Goal: Task Accomplishment & Management: Complete application form

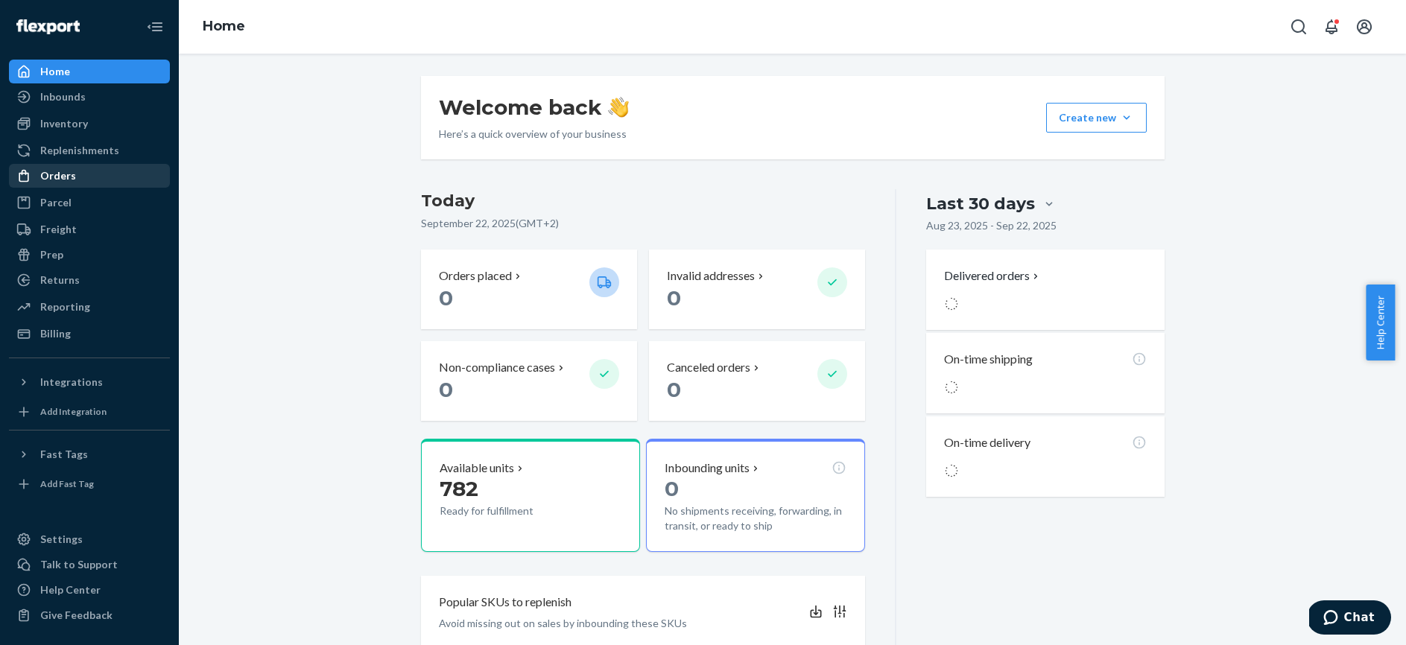
scroll to position [10, 0]
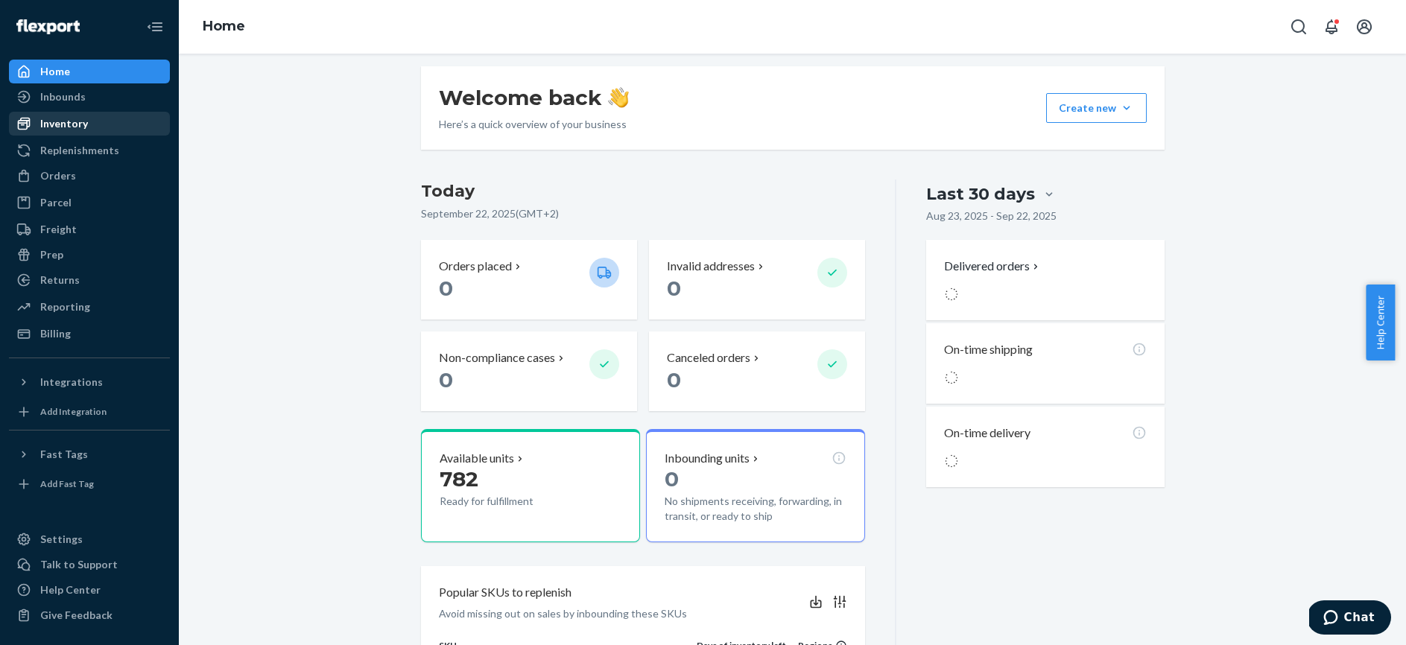
click at [73, 124] on div "Inventory" at bounding box center [64, 123] width 48 height 15
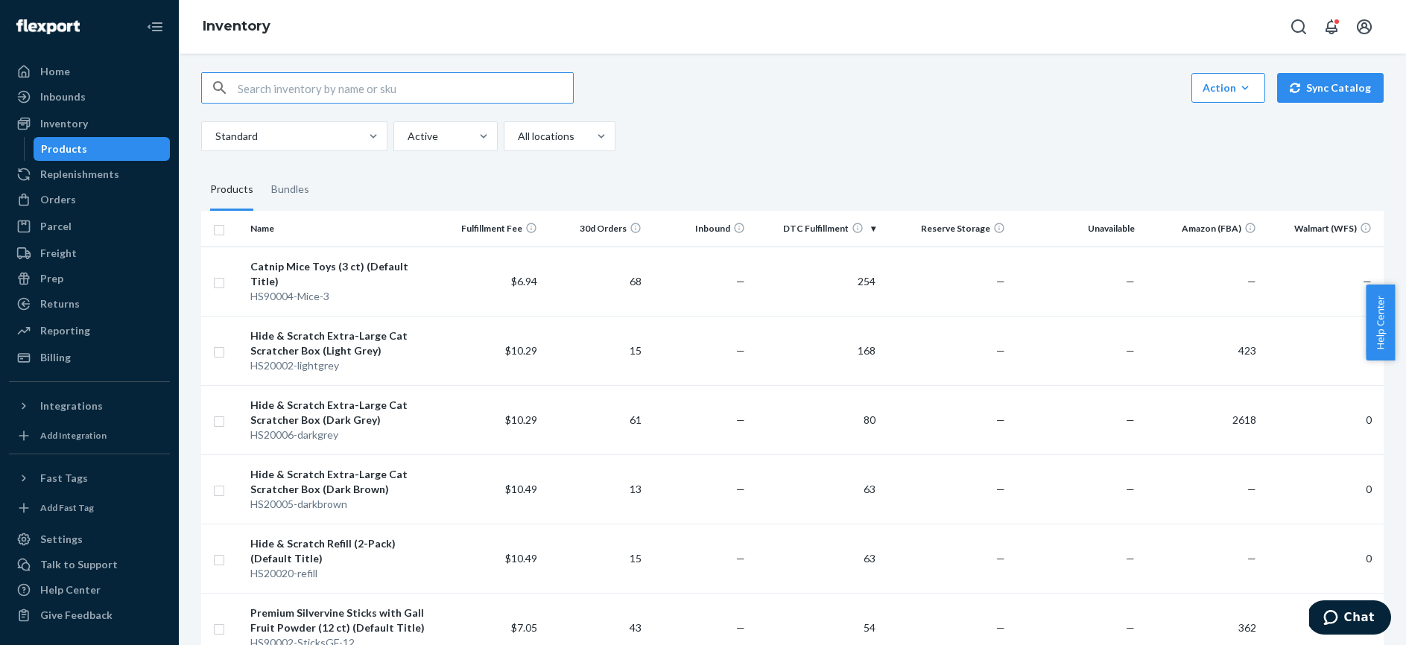
scroll to position [19, 0]
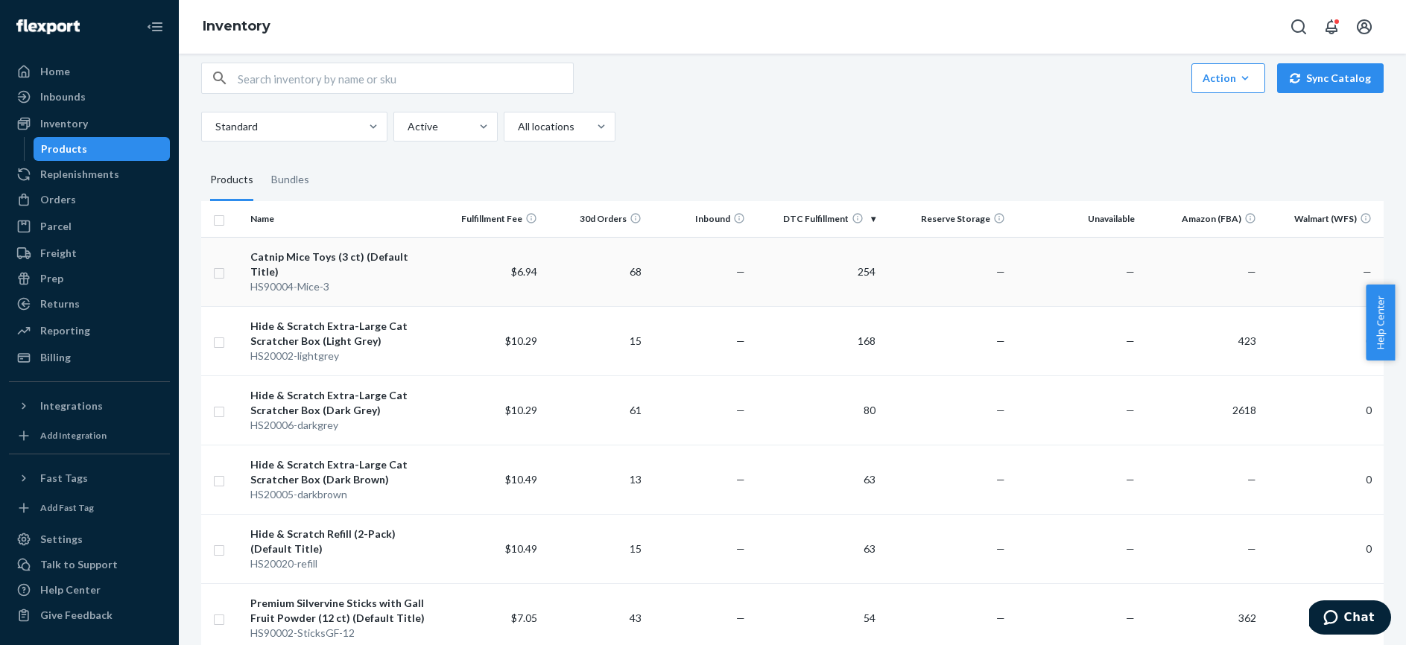
click at [857, 267] on td "254" at bounding box center [816, 271] width 130 height 69
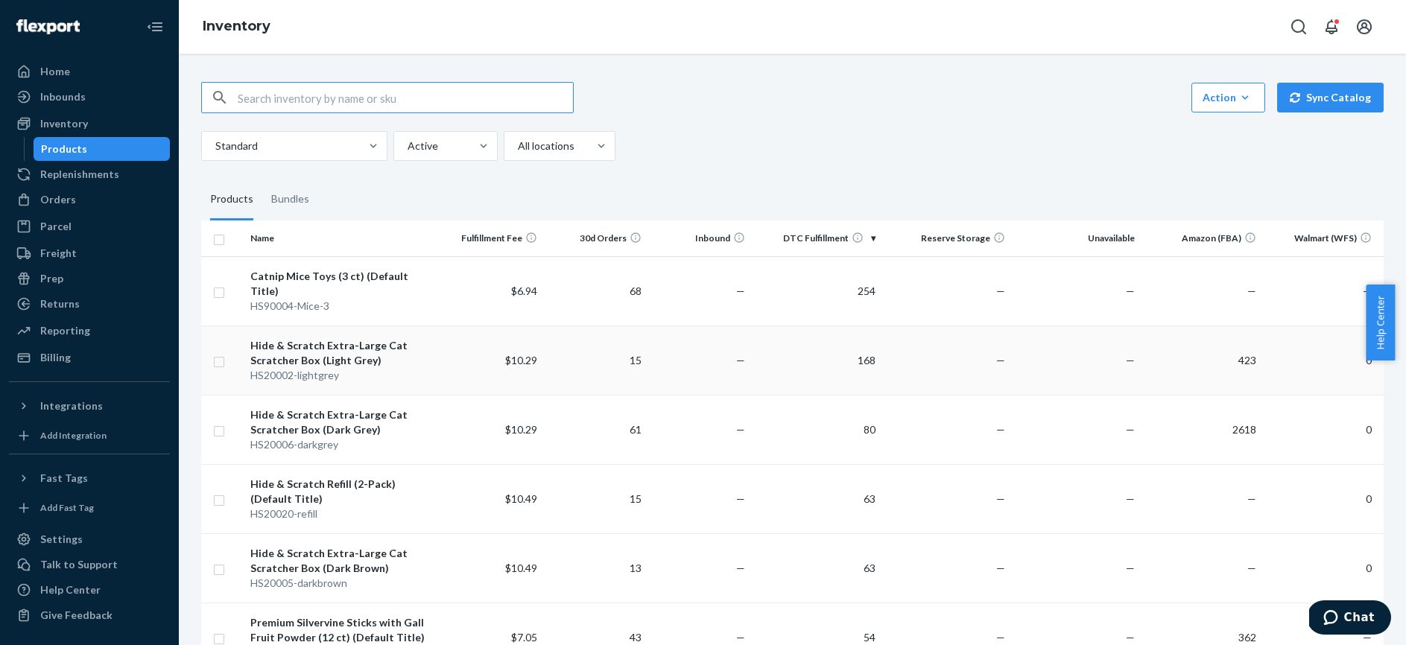
click at [216, 352] on input "checkbox" at bounding box center [219, 360] width 12 height 16
checkbox input "true"
click at [1221, 97] on link "Create a Removal Order" at bounding box center [1197, 98] width 143 height 30
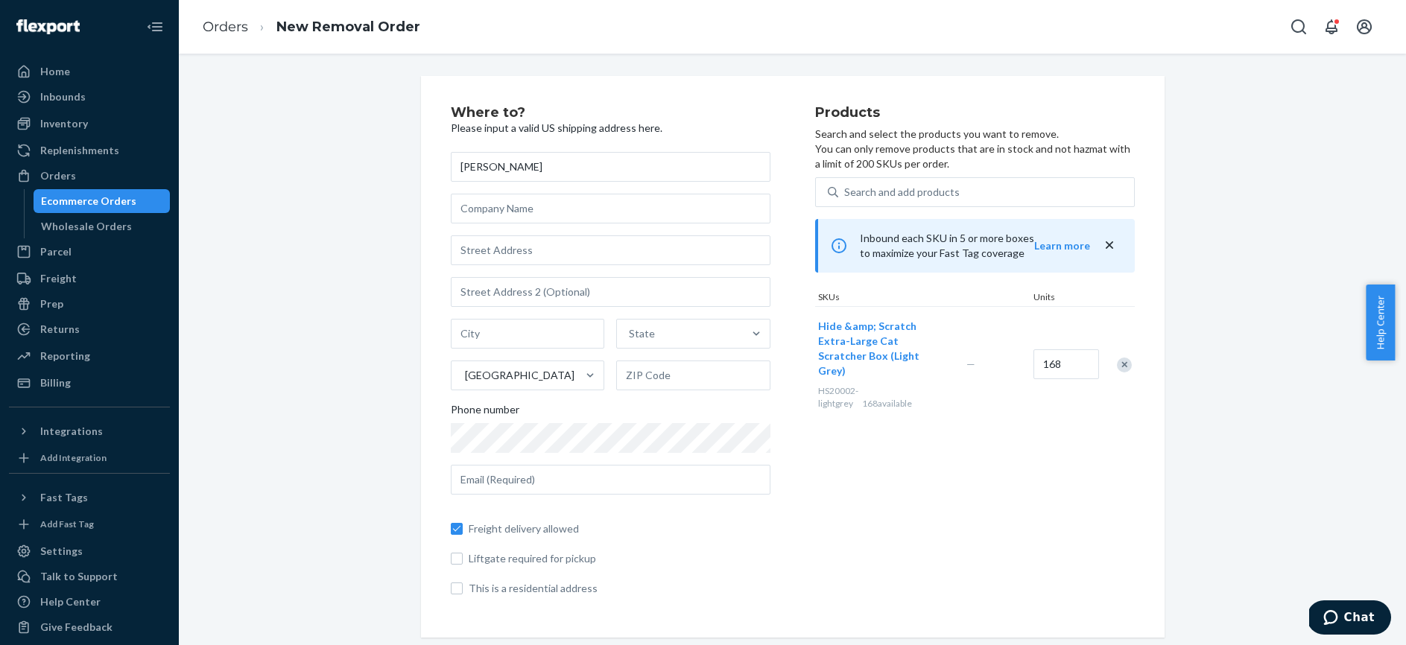
type input "[PERSON_NAME]"
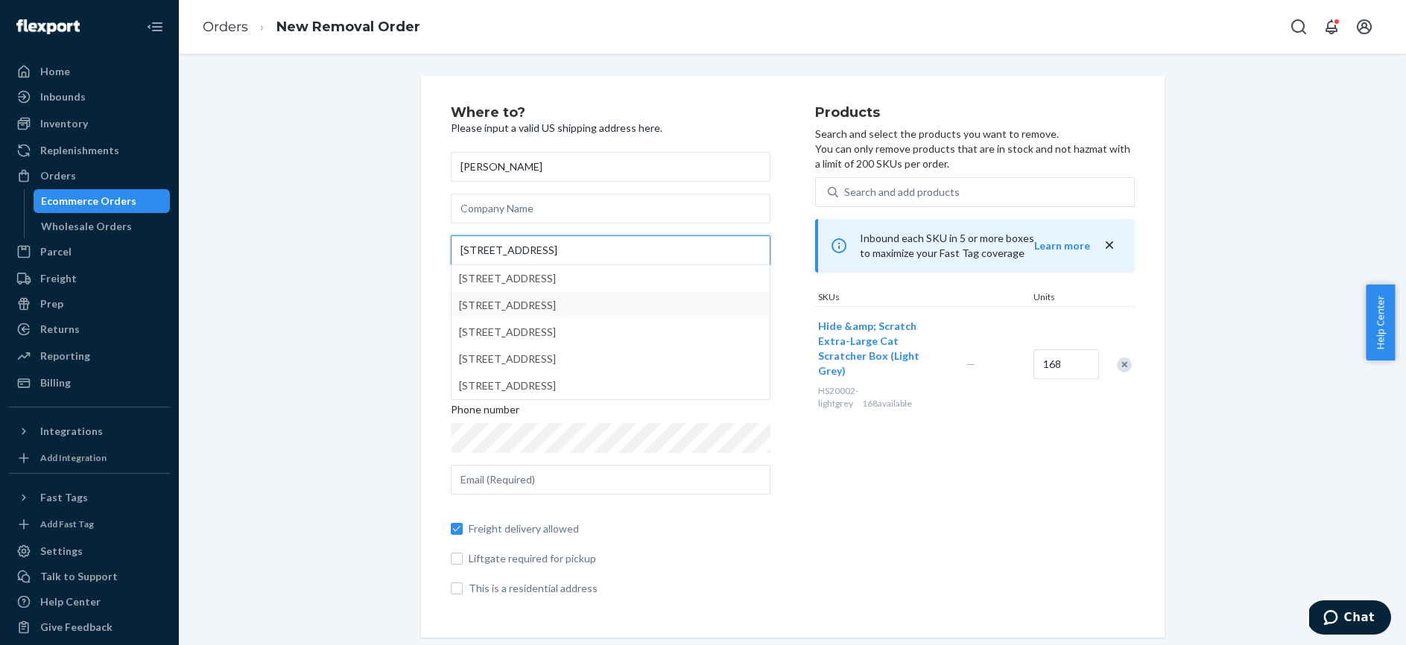
type input "[STREET_ADDRESS]"
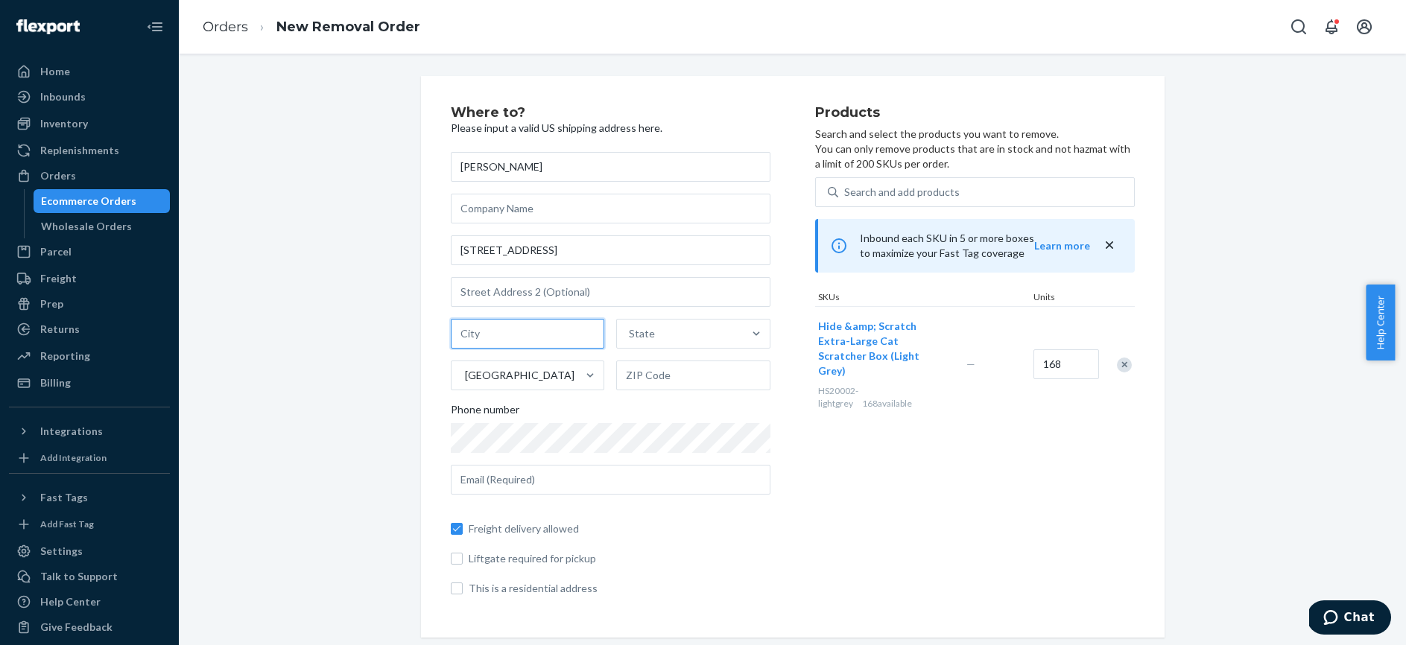
click at [513, 332] on input "text" at bounding box center [528, 334] width 154 height 30
type input "[GEOGRAPHIC_DATA]"
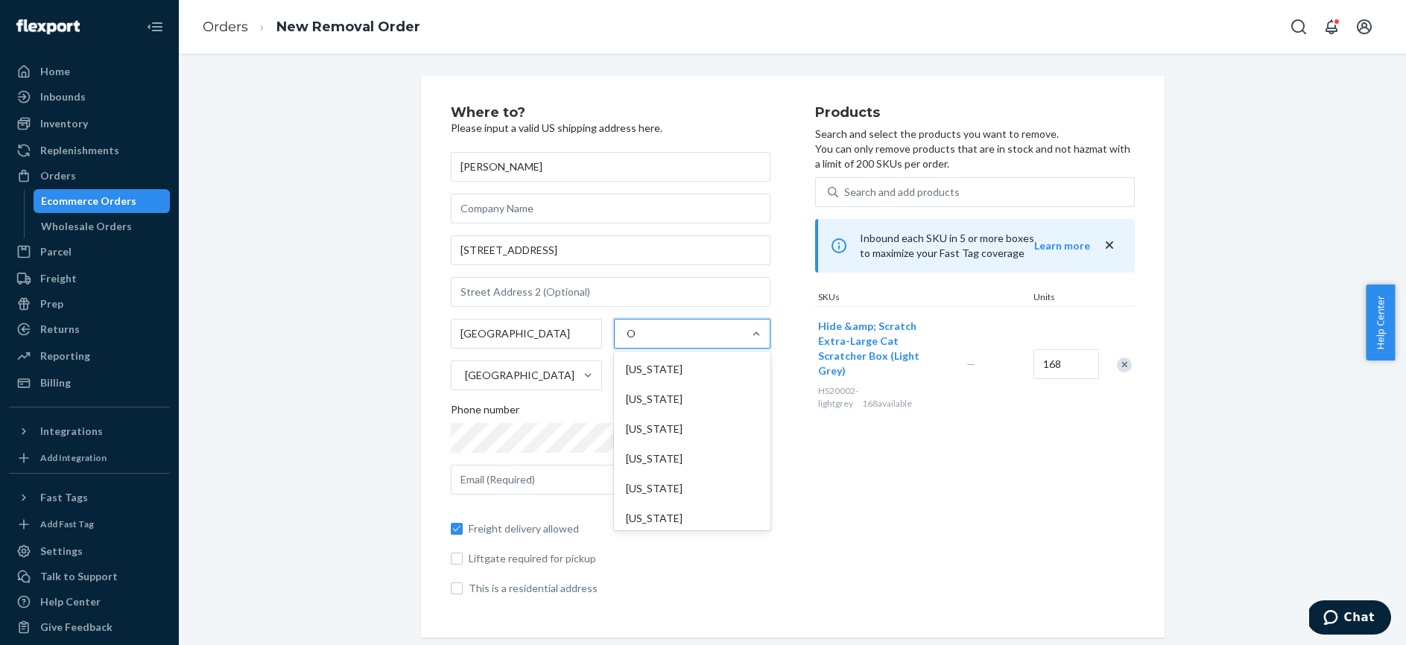
type input "OH"
click at [644, 369] on input "text" at bounding box center [693, 376] width 154 height 30
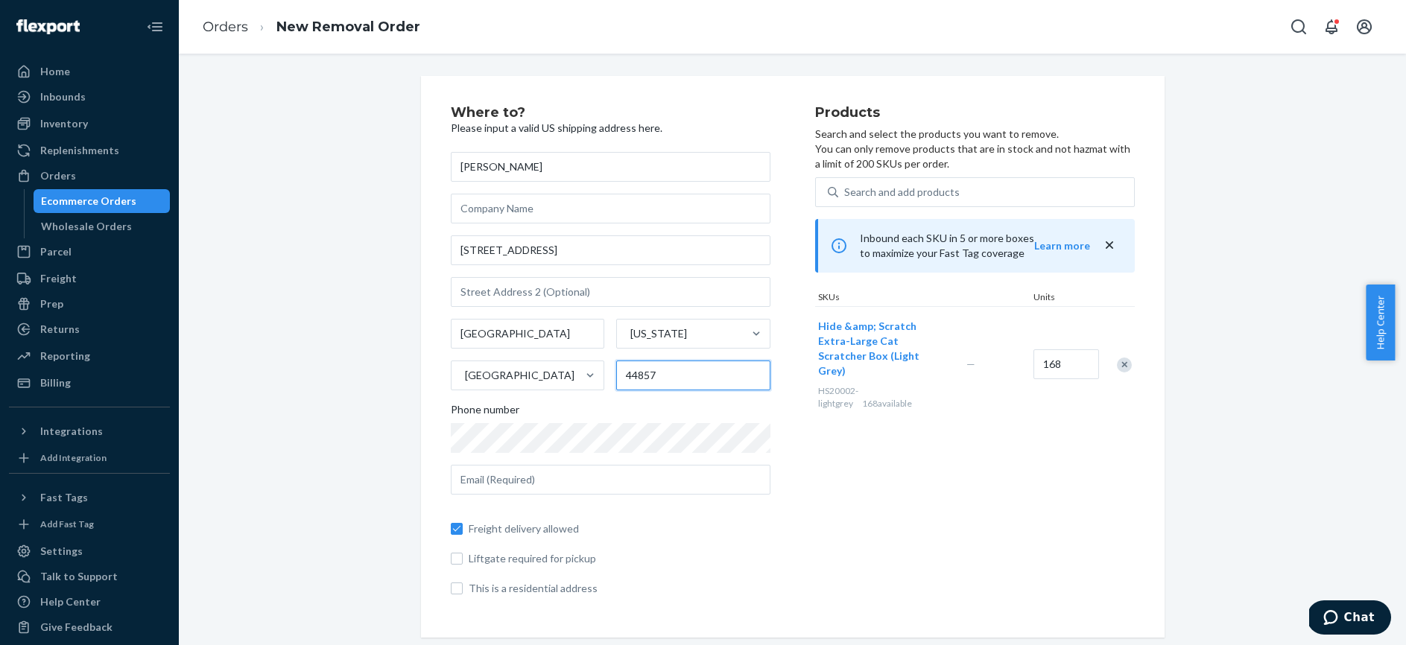
type input "44857"
click at [456, 530] on input "Freight delivery allowed" at bounding box center [457, 529] width 12 height 12
checkbox input "false"
click at [456, 591] on input "This is a residential address" at bounding box center [457, 589] width 12 height 12
checkbox input "true"
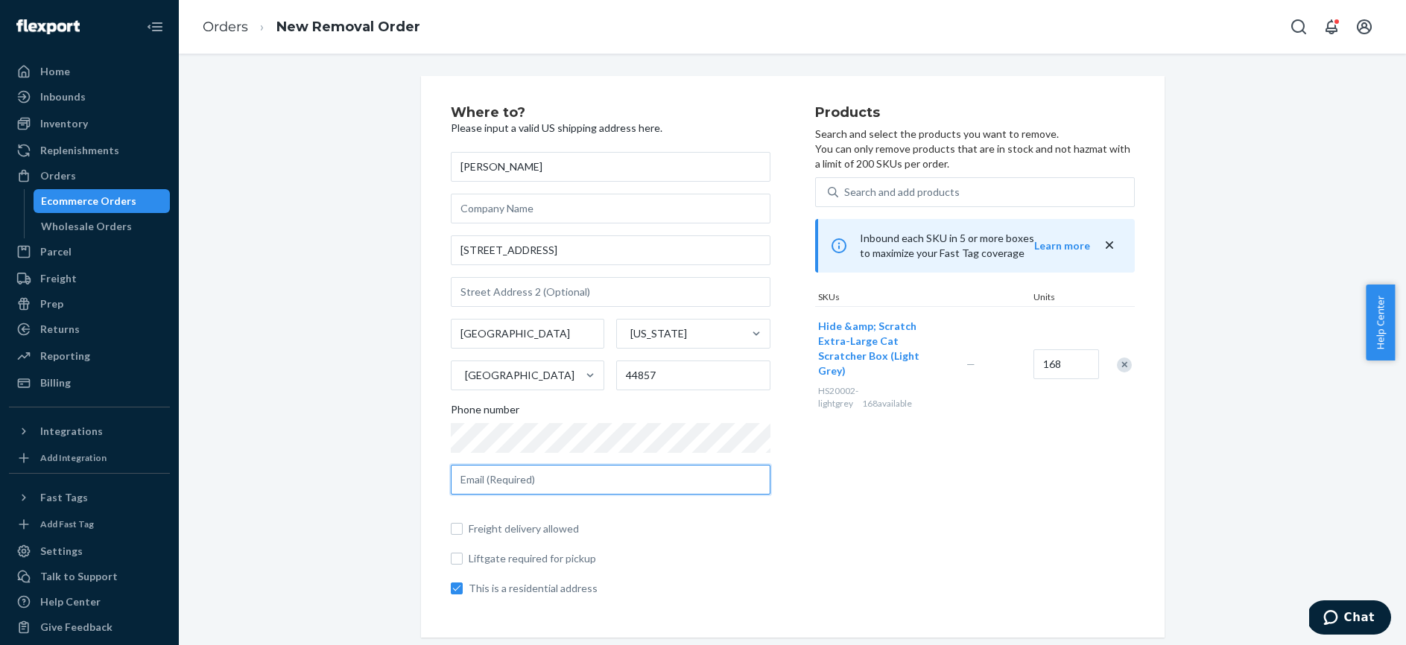
click at [531, 481] on input "text" at bounding box center [611, 480] width 320 height 30
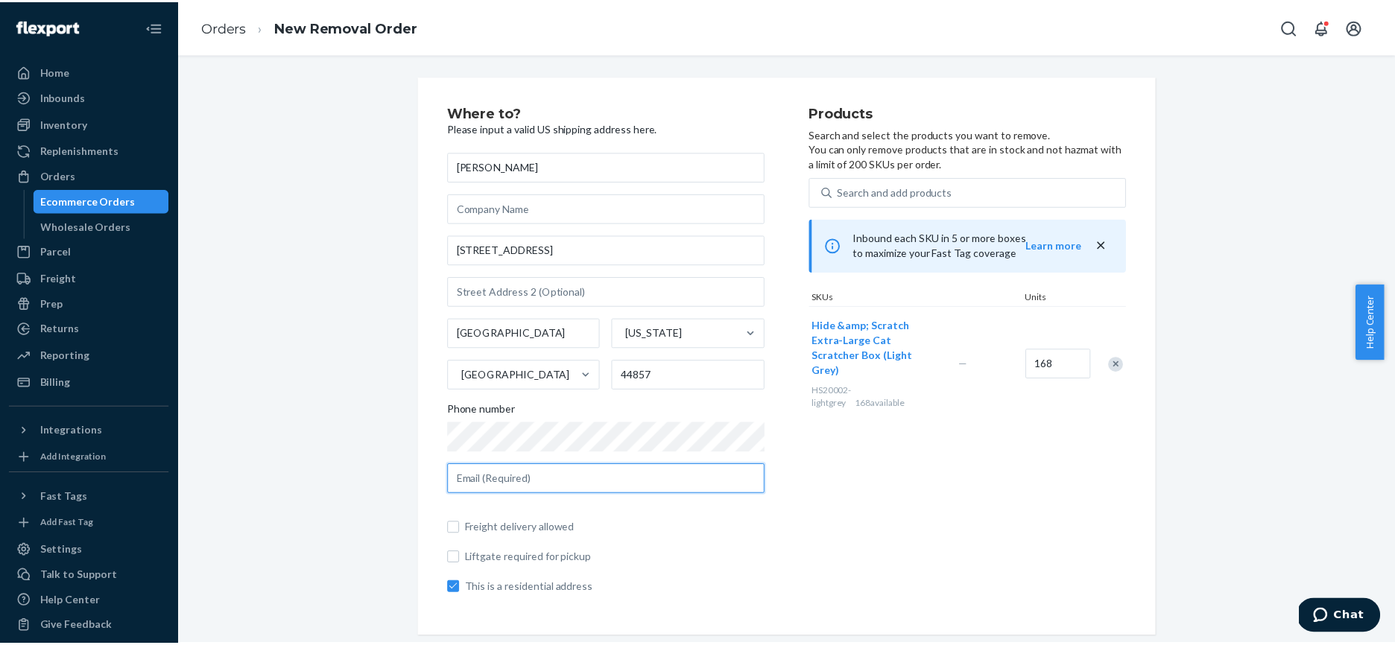
scroll to position [6, 0]
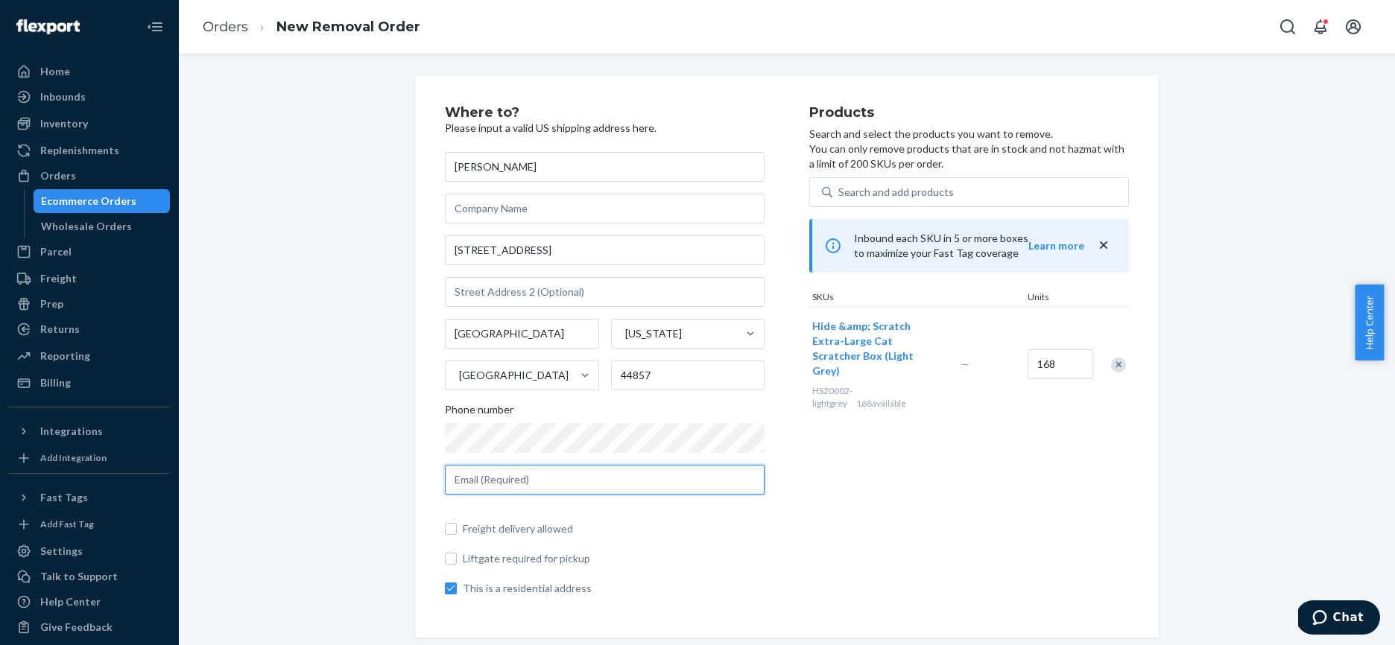
paste input "missionmeow"
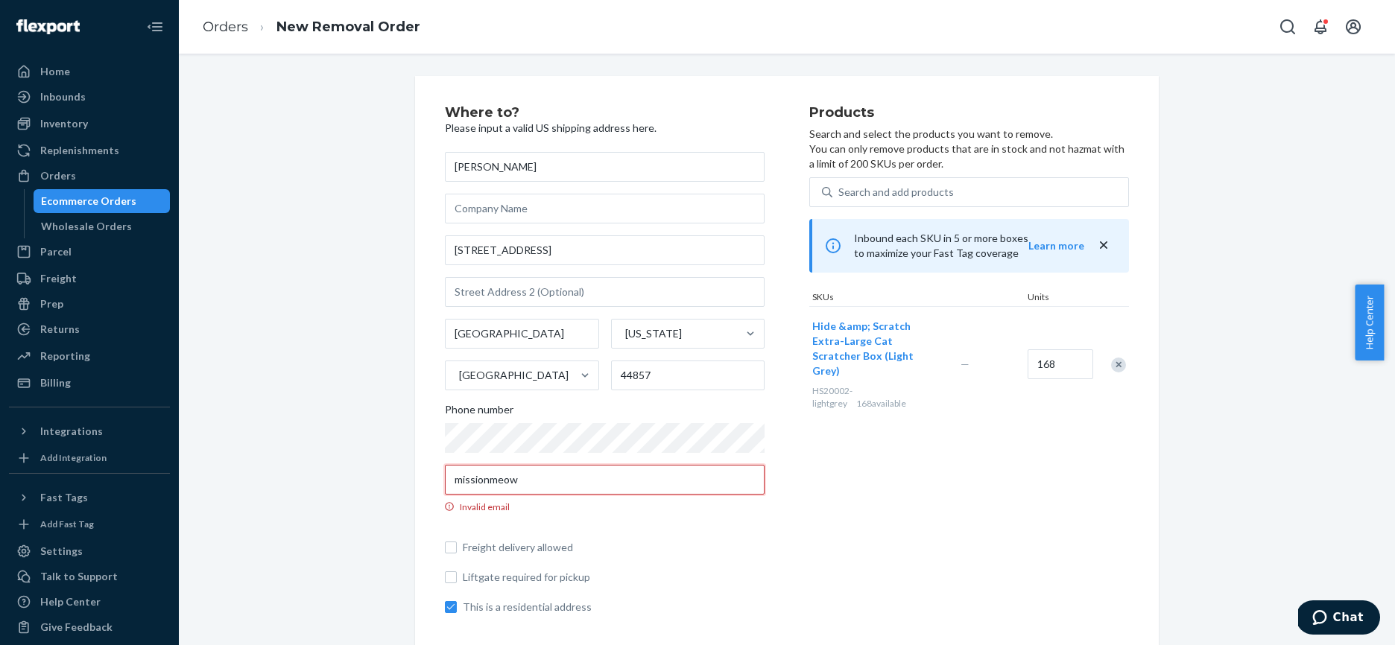
scroll to position [0, 0]
drag, startPoint x: 551, startPoint y: 486, endPoint x: 399, endPoint y: 484, distance: 152.0
click at [399, 484] on div "Where to? Please input a valid US shipping address here. [PERSON_NAME] [STREET_…" at bounding box center [792, 366] width 1205 height 580
type input "s"
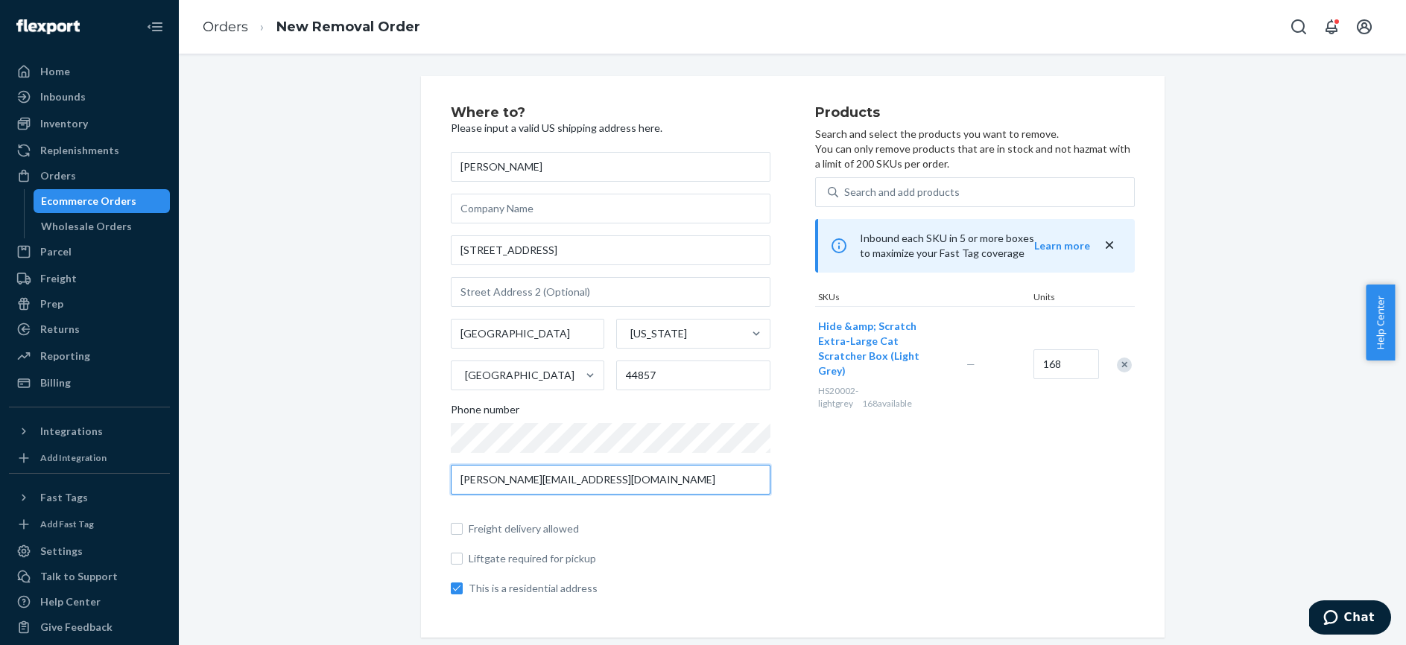
type input "[PERSON_NAME][EMAIL_ADDRESS][DOMAIN_NAME]"
click at [1050, 357] on input "168" at bounding box center [1066, 364] width 66 height 30
type input "20"
click at [932, 472] on div "Products Search and select the products you want to remove. You can only remove…" at bounding box center [975, 357] width 320 height 502
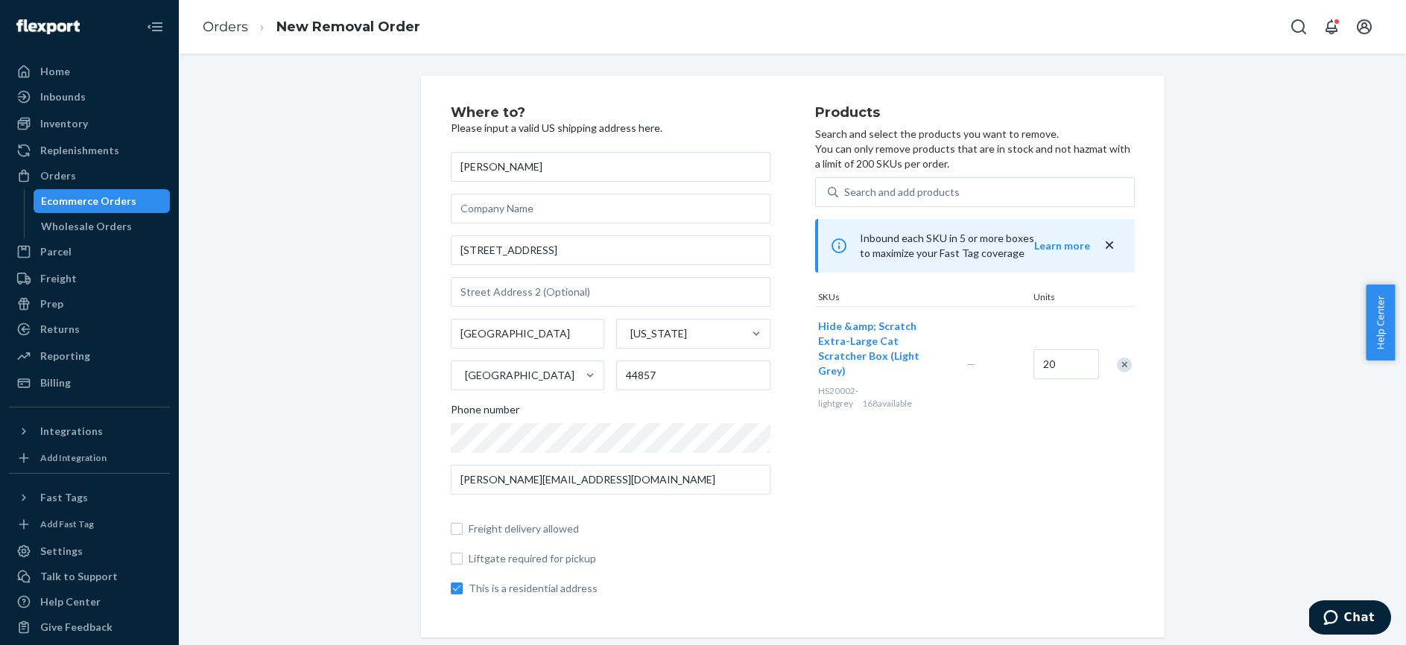
click at [1215, 418] on div "Where to? Please input a valid US shipping address here. [PERSON_NAME] [STREET_…" at bounding box center [792, 357] width 1205 height 562
click at [880, 466] on div "Products Search and select the products you want to remove. You can only remove…" at bounding box center [975, 357] width 320 height 502
click at [890, 483] on div "Products Search and select the products you want to remove. You can only remove…" at bounding box center [975, 357] width 320 height 502
click at [963, 513] on div "Products Search and select the products you want to remove. You can only remove…" at bounding box center [975, 357] width 320 height 502
click at [596, 209] on input "text" at bounding box center [611, 209] width 320 height 30
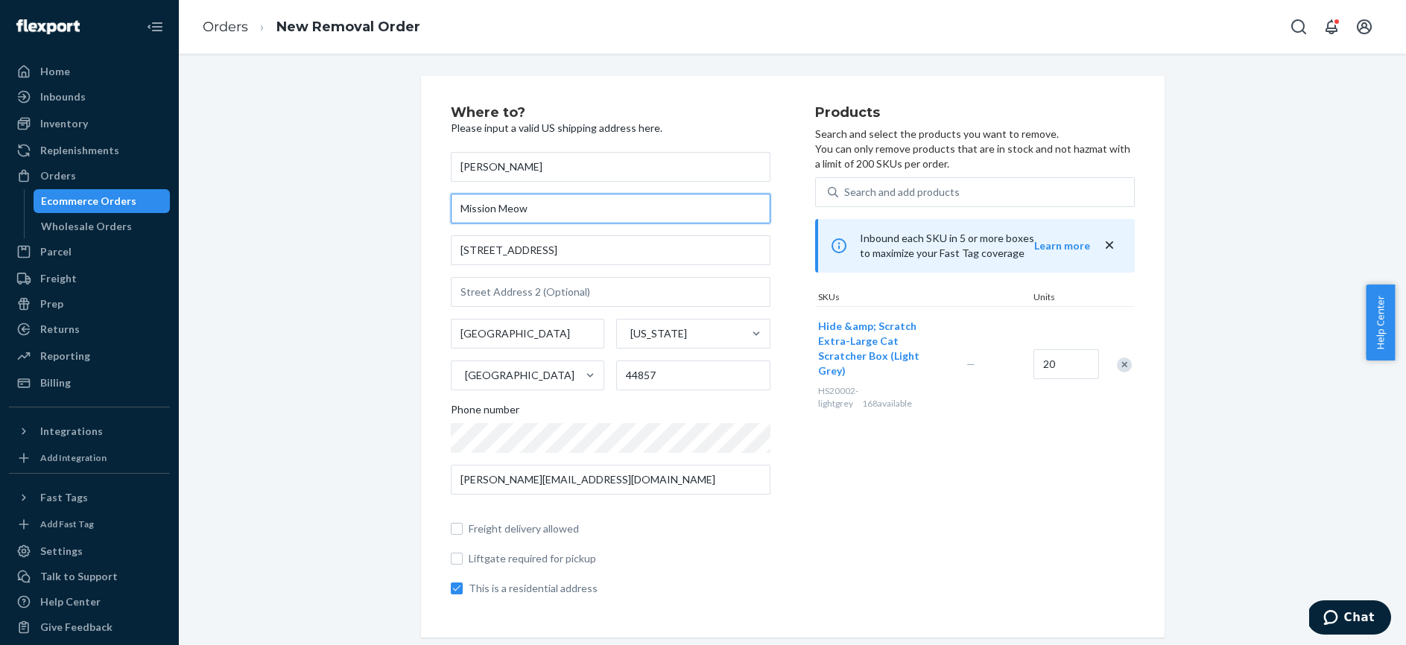
type input "Mission Meow"
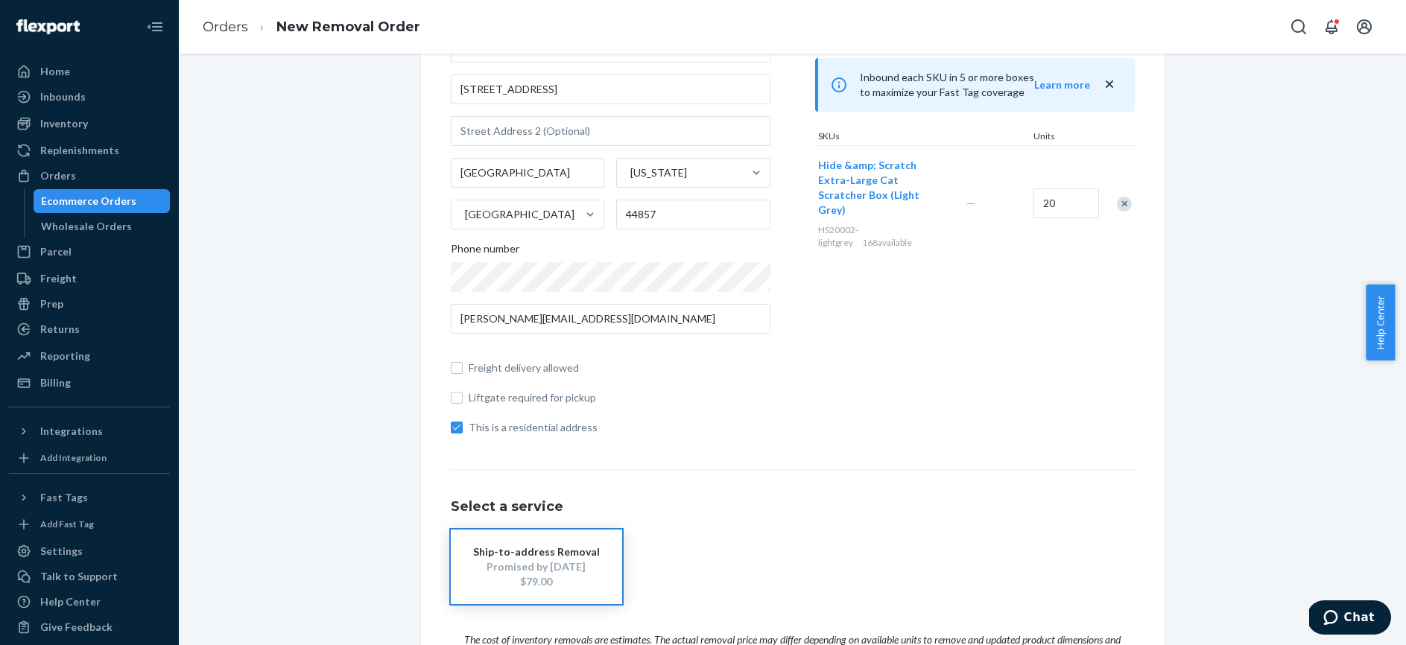
scroll to position [238, 0]
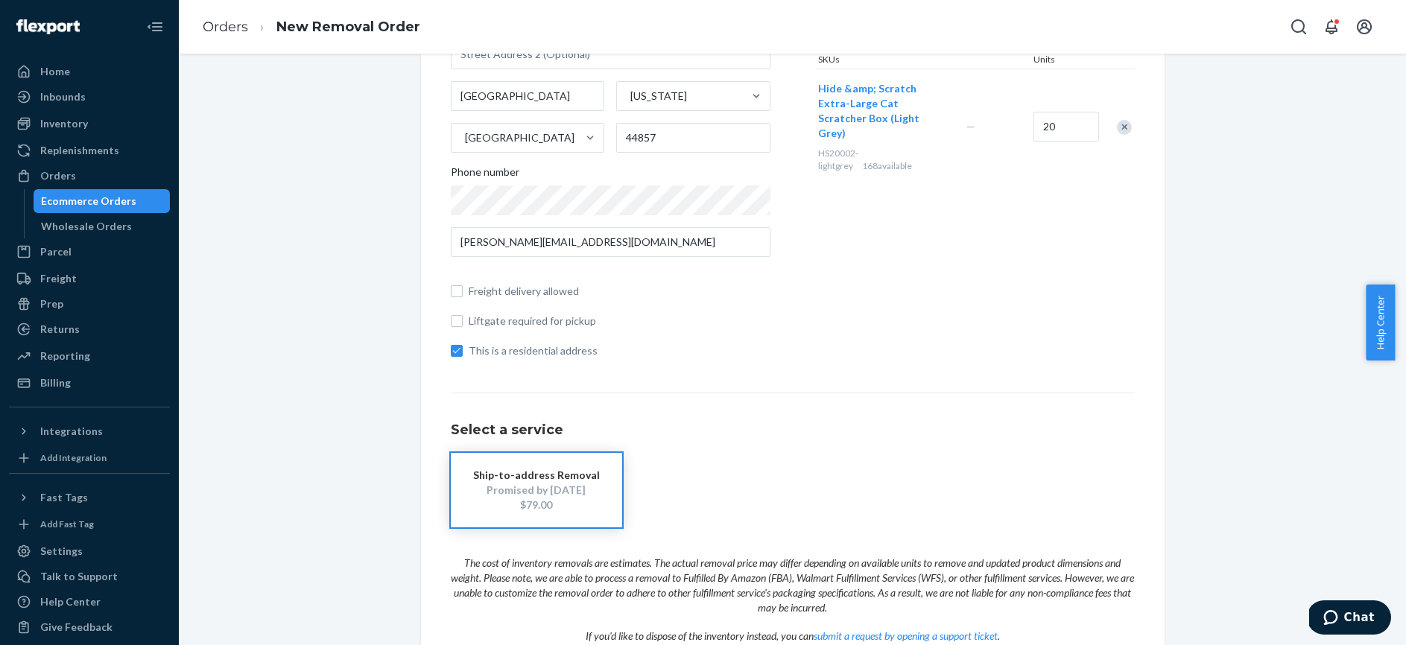
click at [513, 498] on div "$79.00" at bounding box center [536, 505] width 127 height 15
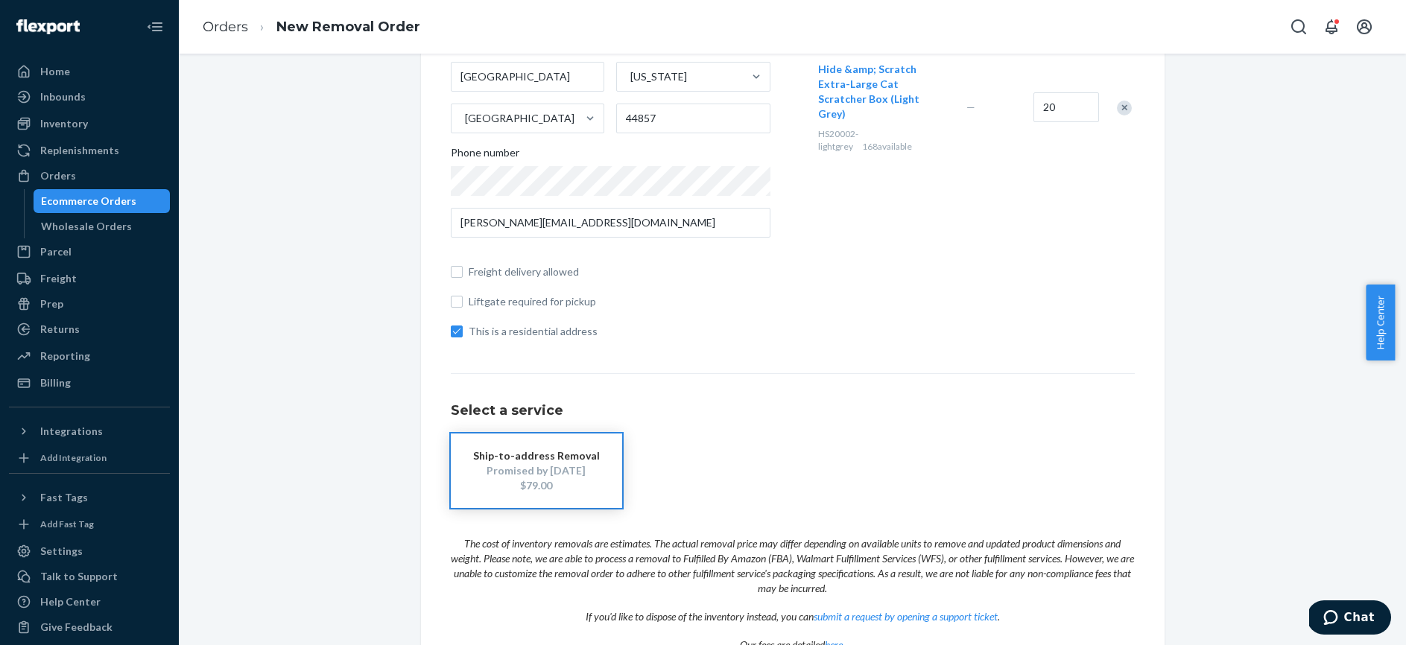
scroll to position [339, 0]
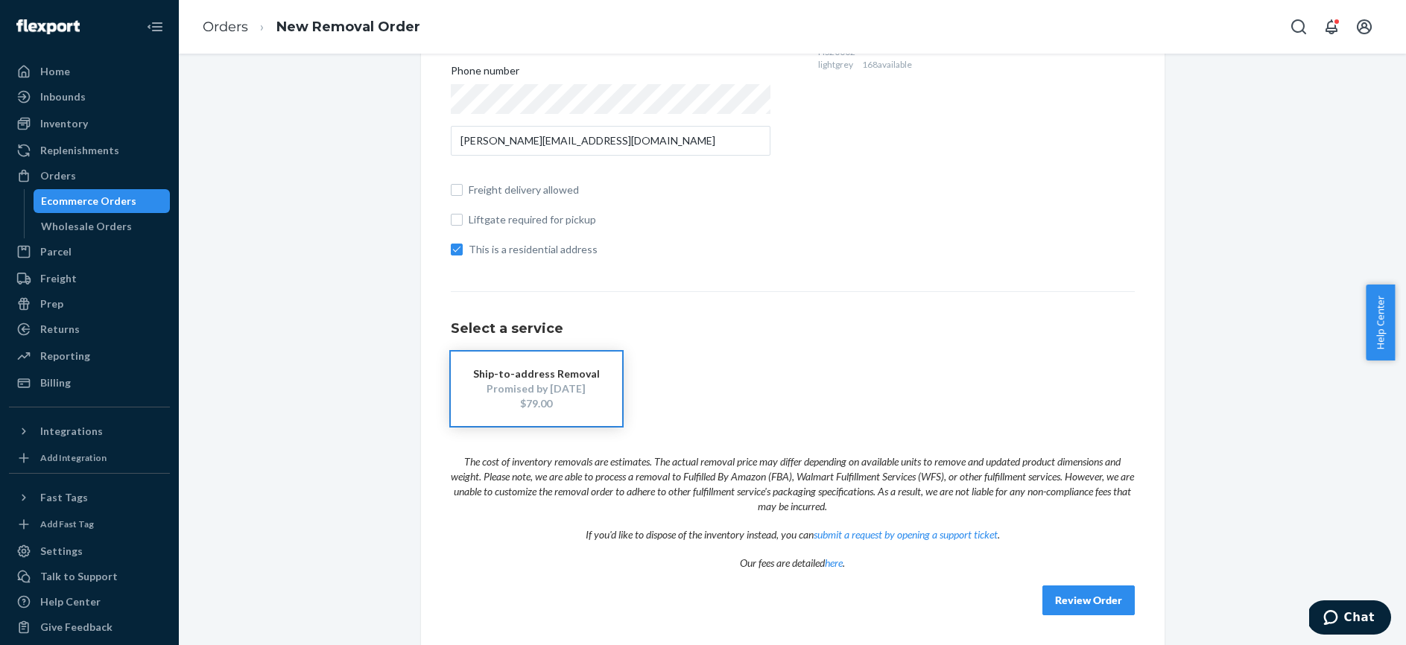
click at [1079, 592] on button "Review Order" at bounding box center [1088, 601] width 92 height 30
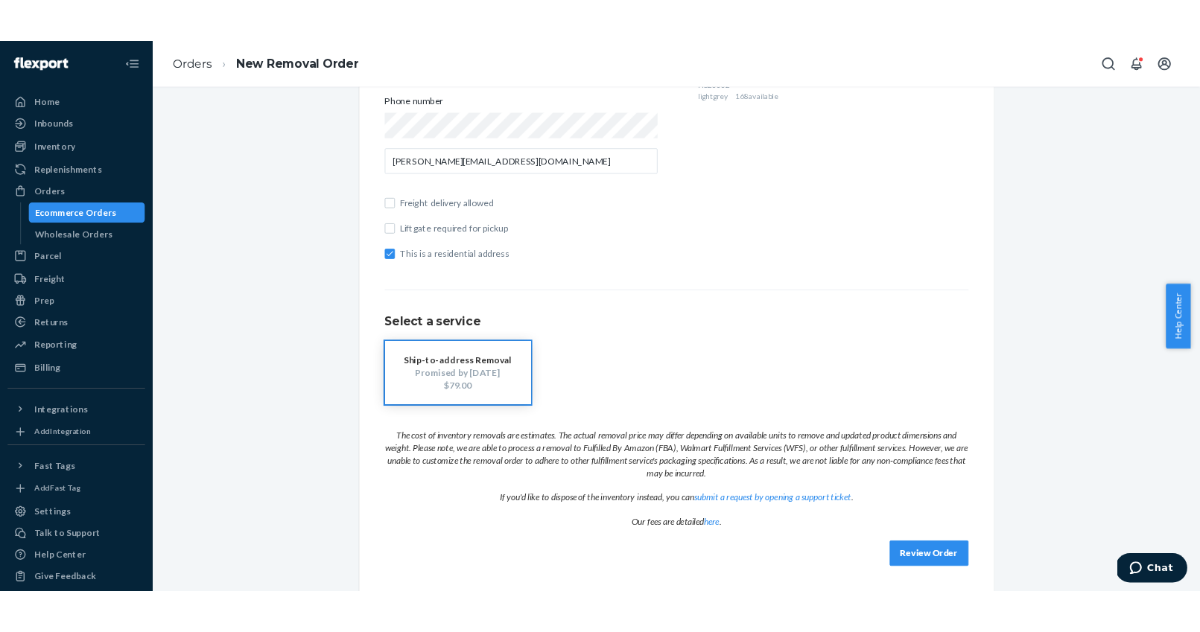
scroll to position [0, 0]
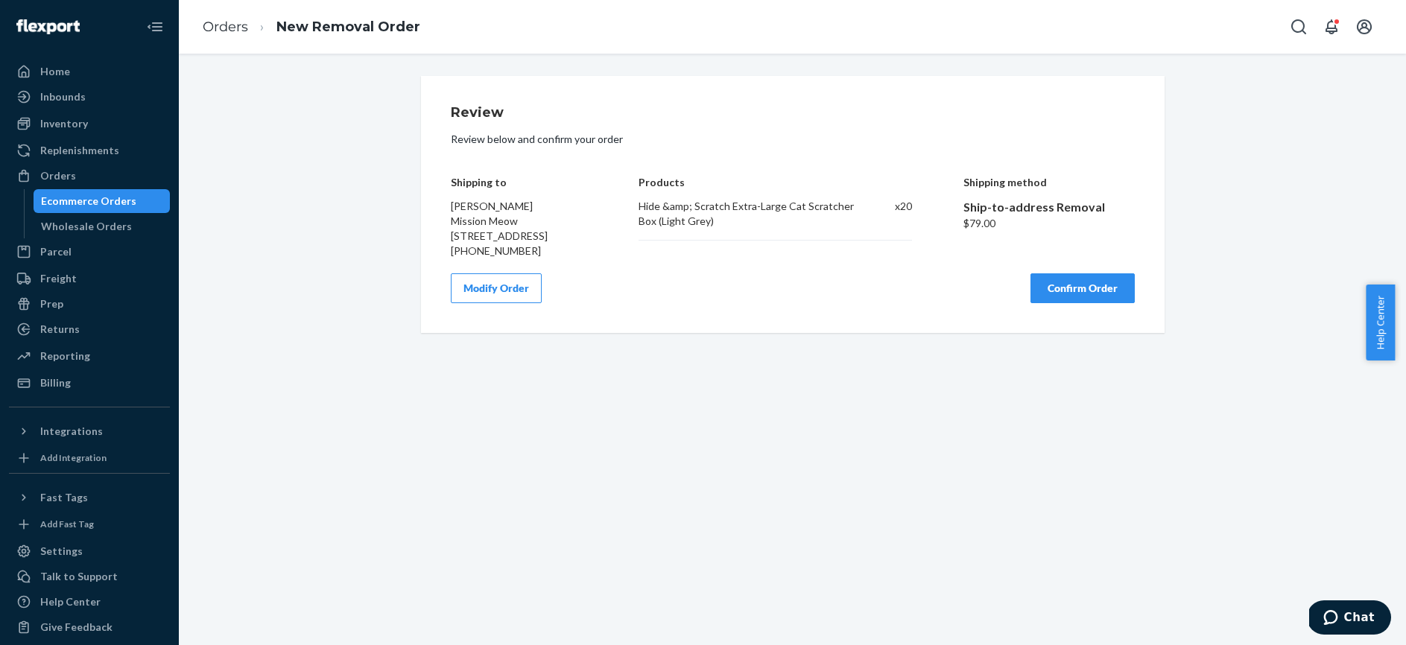
click at [1071, 303] on button "Confirm Order" at bounding box center [1082, 288] width 104 height 30
